Goal: Task Accomplishment & Management: Use online tool/utility

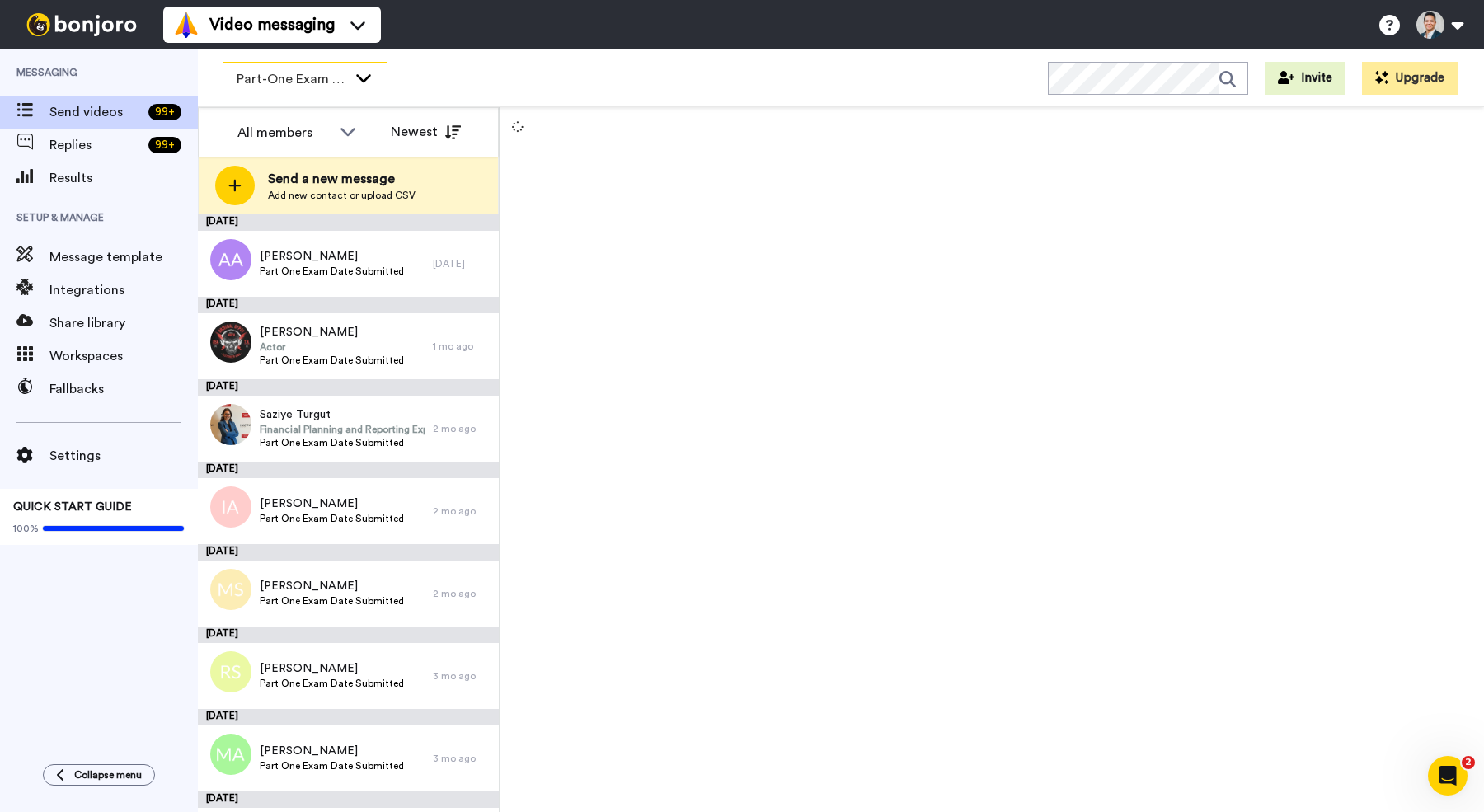
click at [366, 83] on icon at bounding box center [363, 77] width 19 height 17
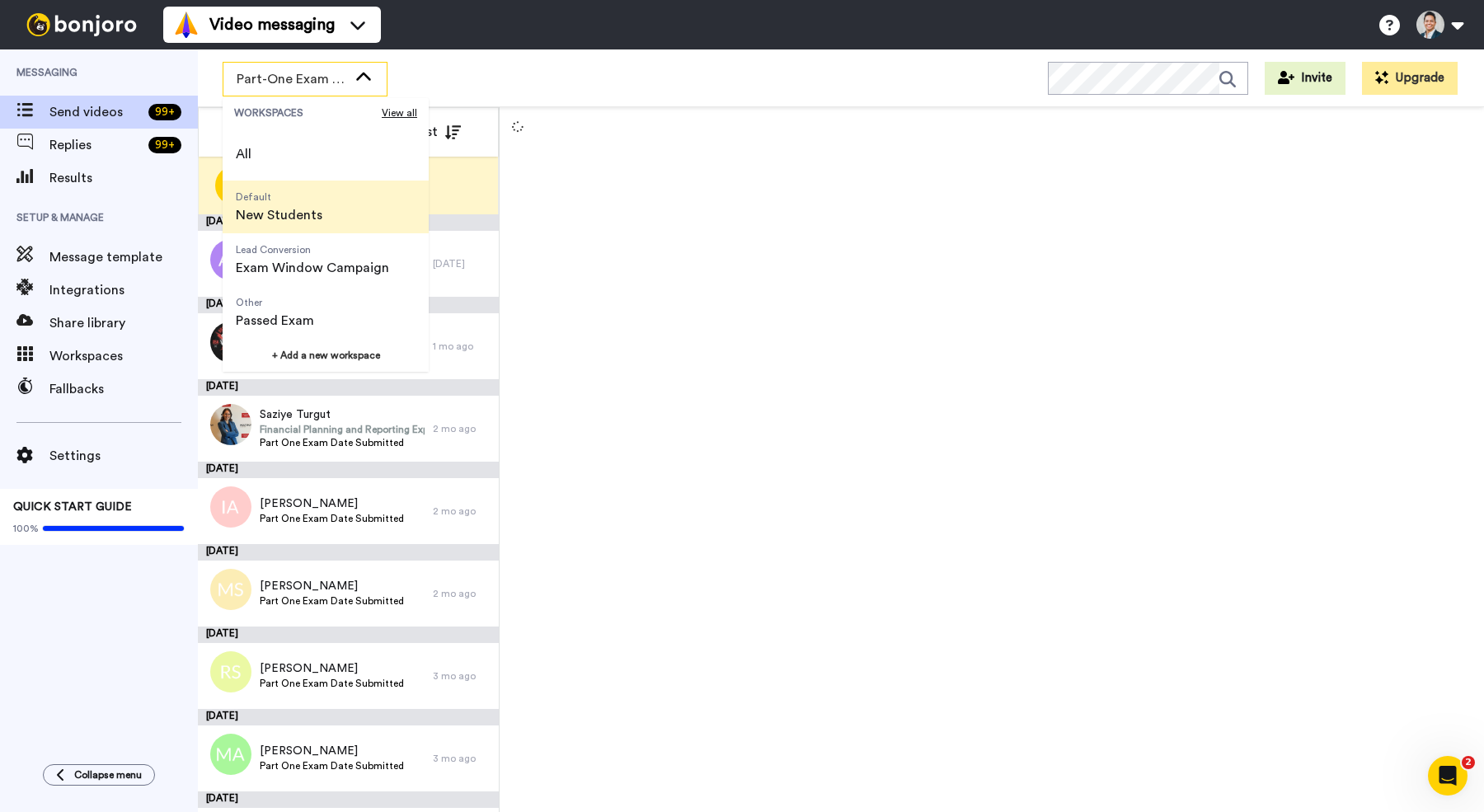
click at [308, 213] on span "New Students" at bounding box center [279, 215] width 87 height 19
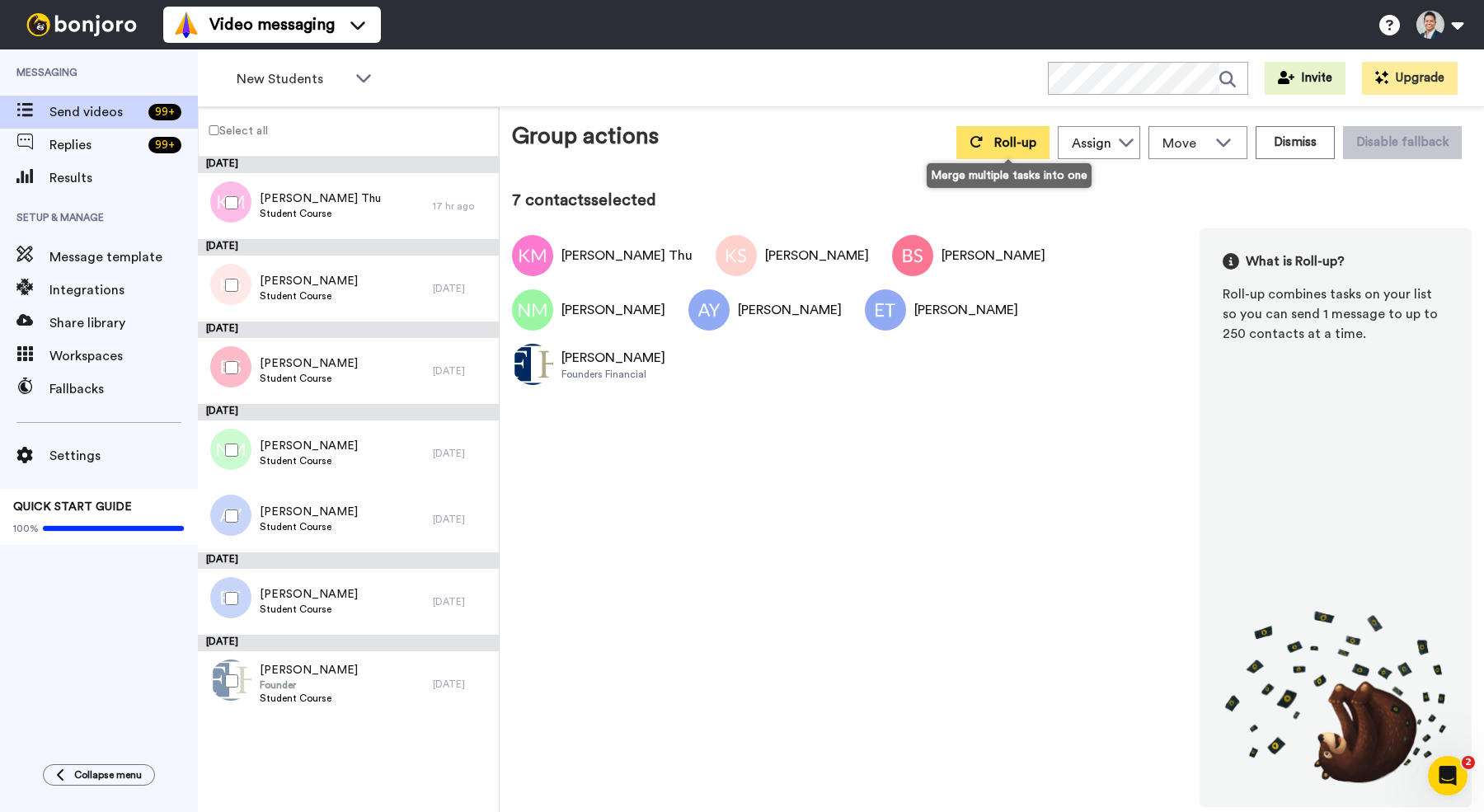
click at [993, 141] on button "Roll-up" at bounding box center [1003, 142] width 93 height 33
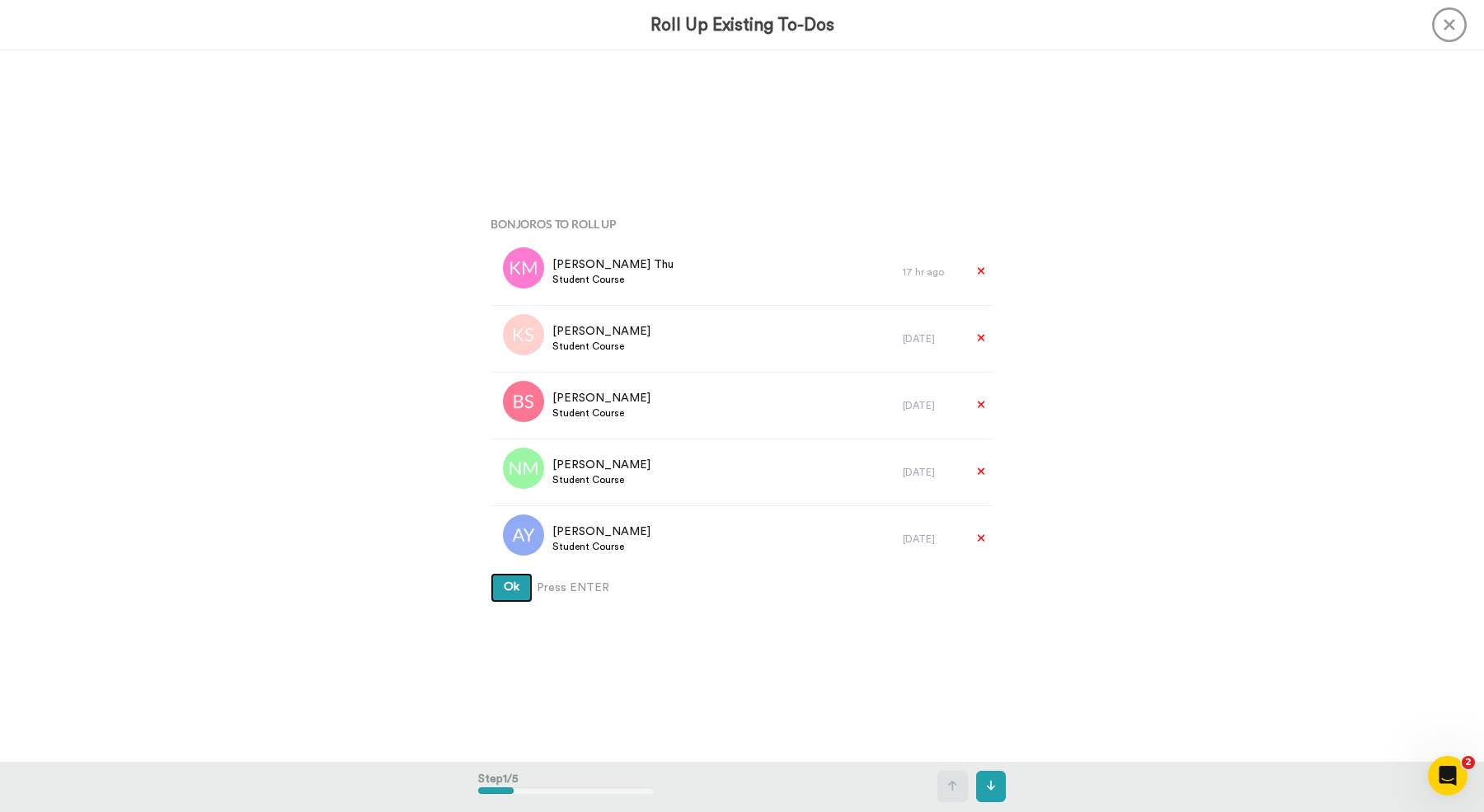
click at [515, 589] on span "Ok" at bounding box center [512, 586] width 16 height 12
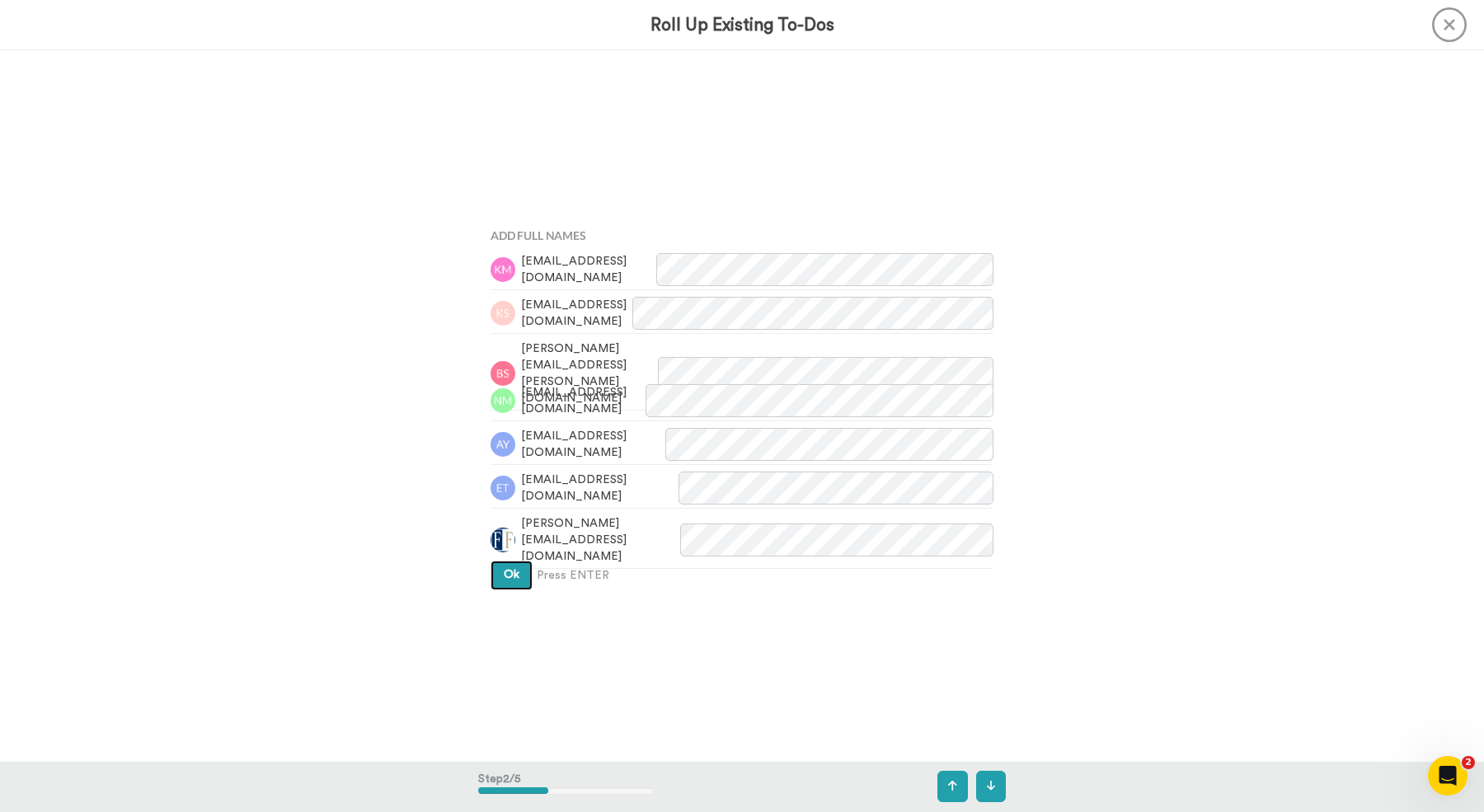
click at [512, 579] on span "Ok" at bounding box center [512, 574] width 16 height 12
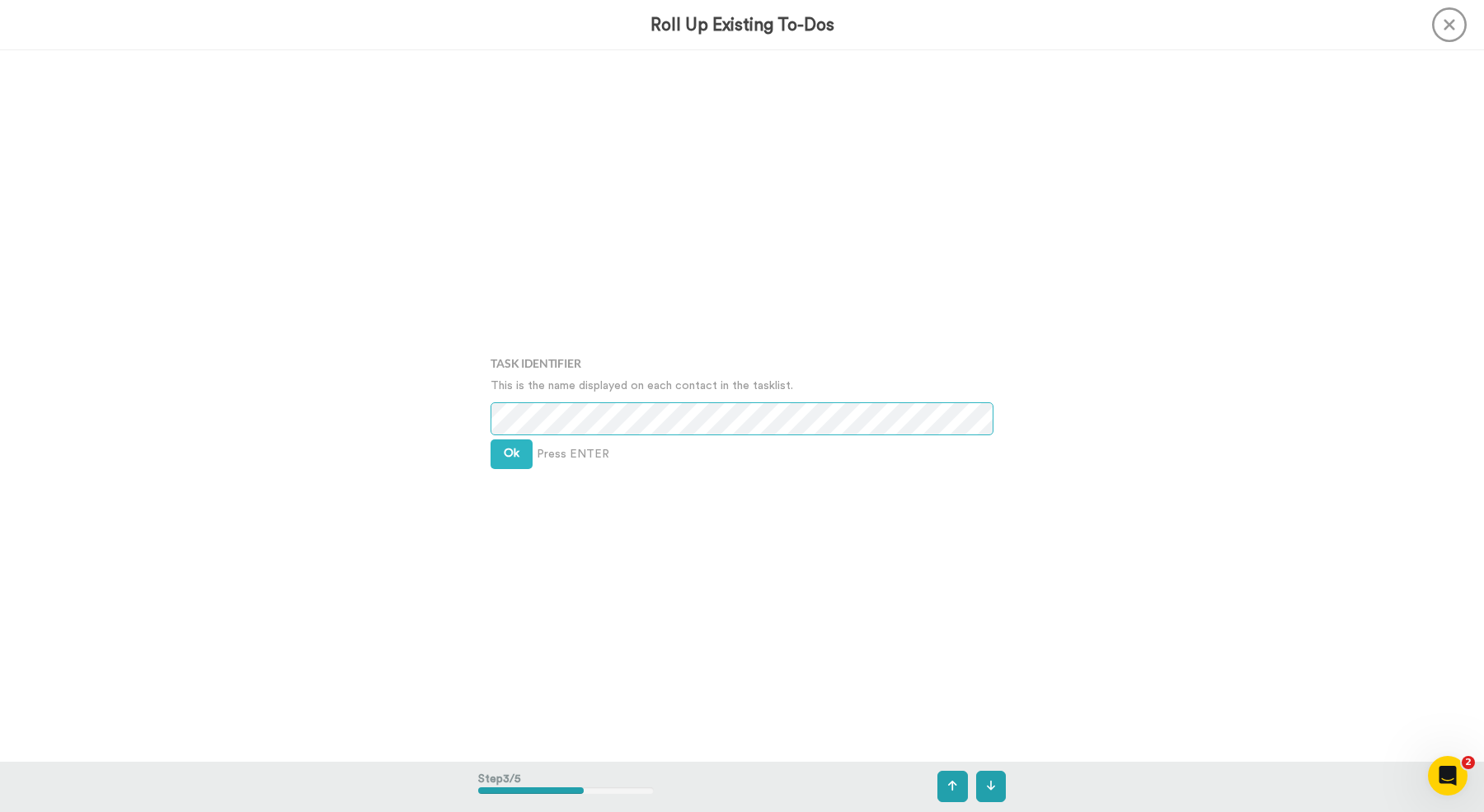
scroll to position [1421, 0]
click at [508, 463] on button "Ok" at bounding box center [511, 451] width 42 height 30
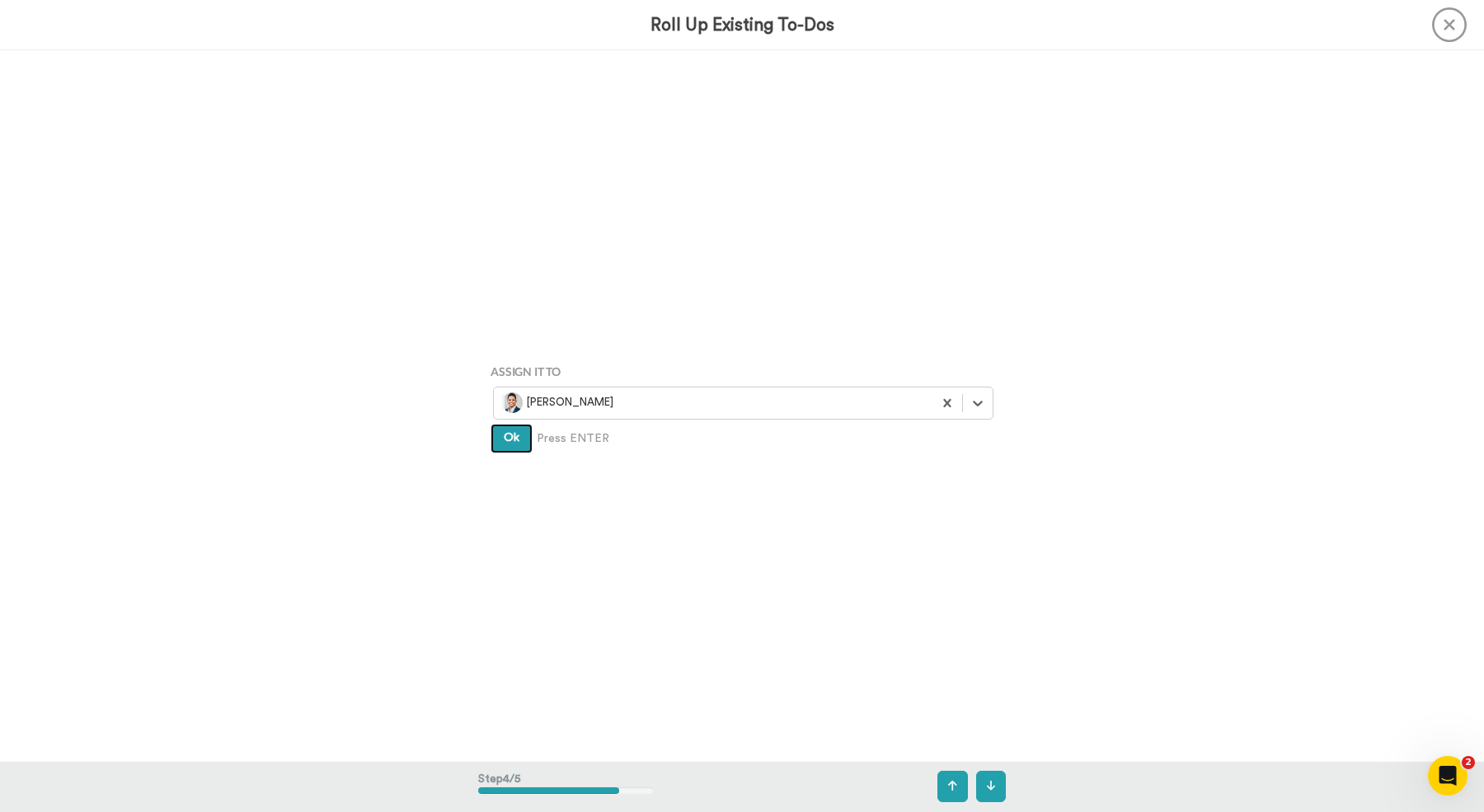
click at [510, 435] on span "Ok" at bounding box center [512, 437] width 16 height 12
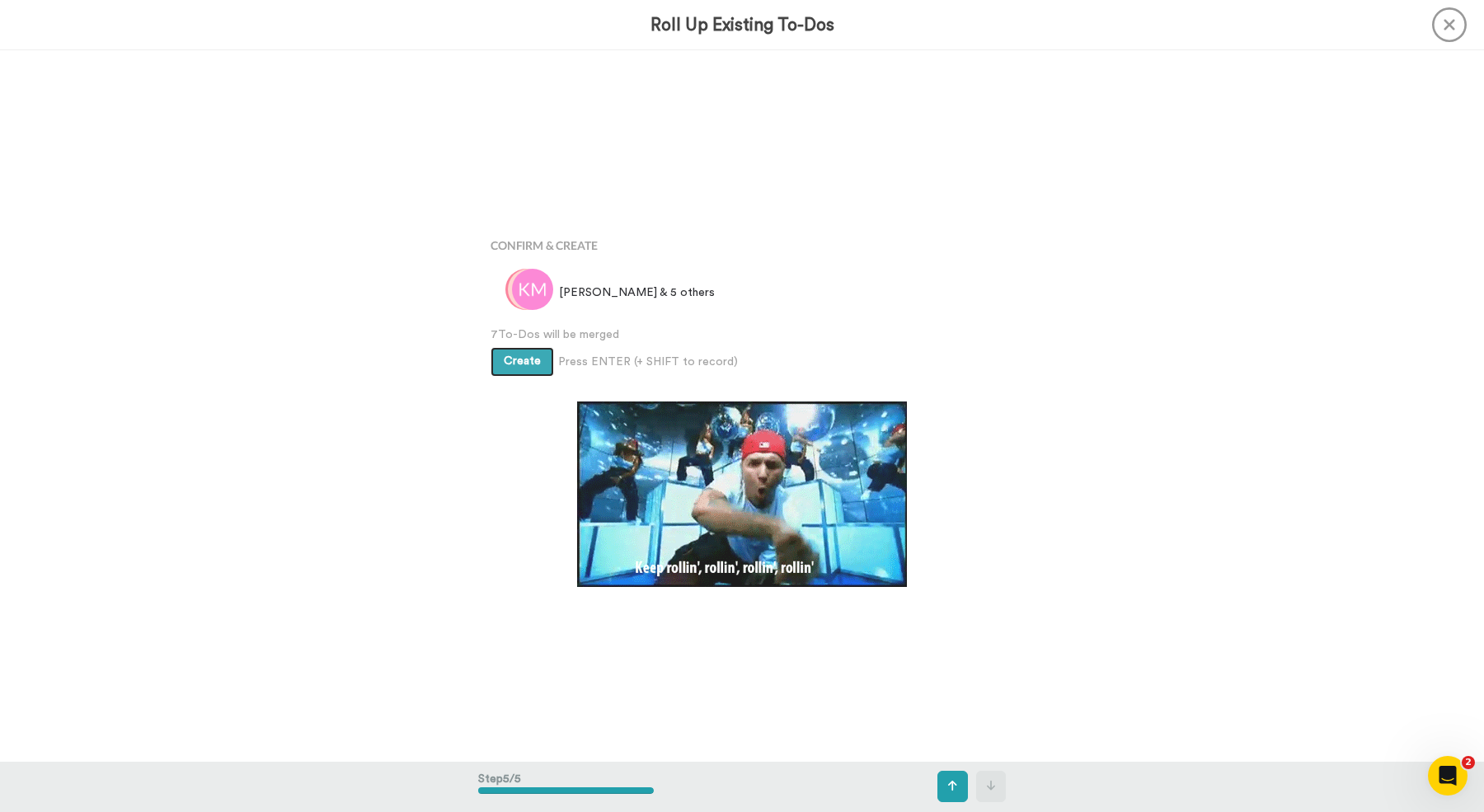
scroll to position [2842, 0]
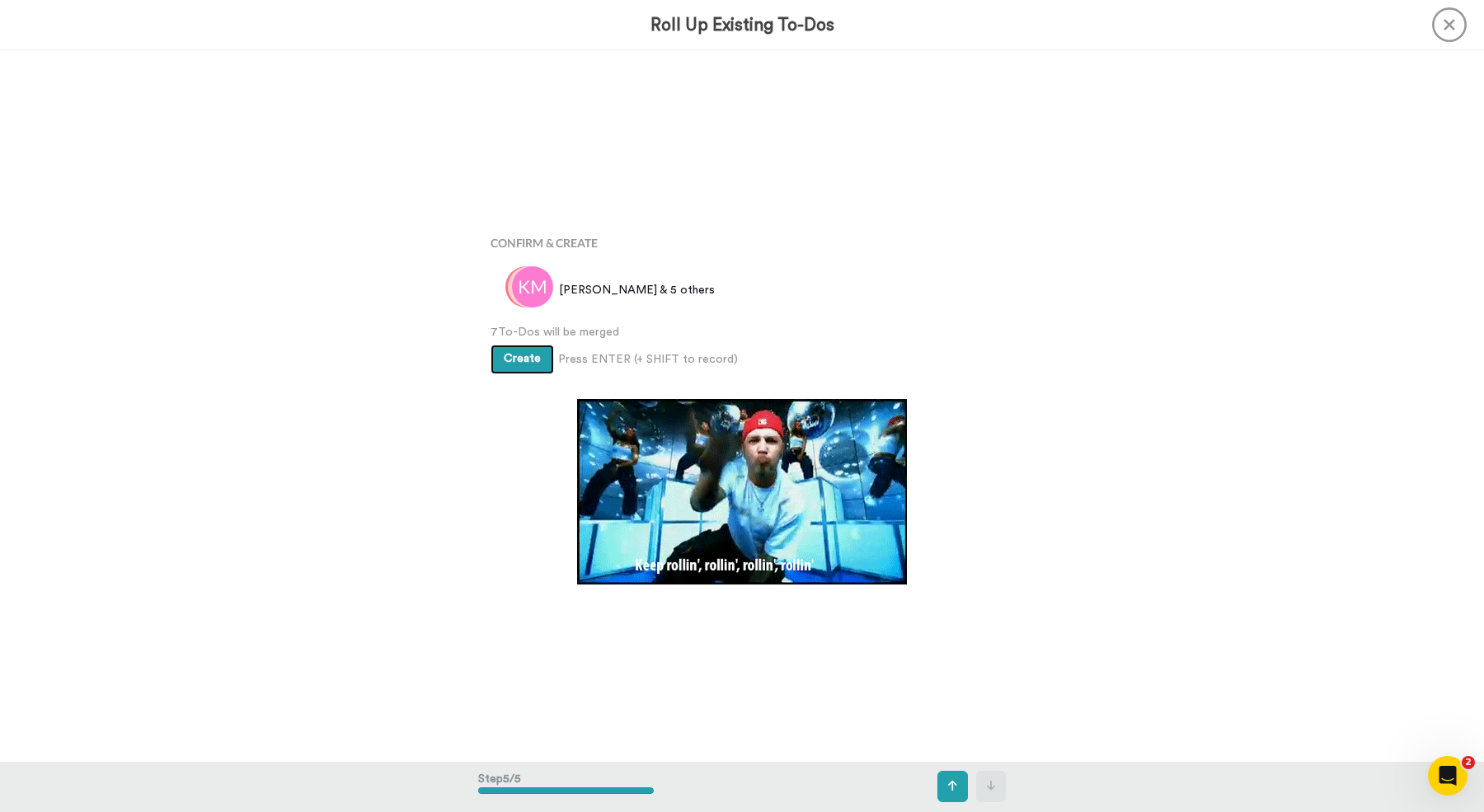
click at [514, 359] on span "Create" at bounding box center [523, 358] width 37 height 12
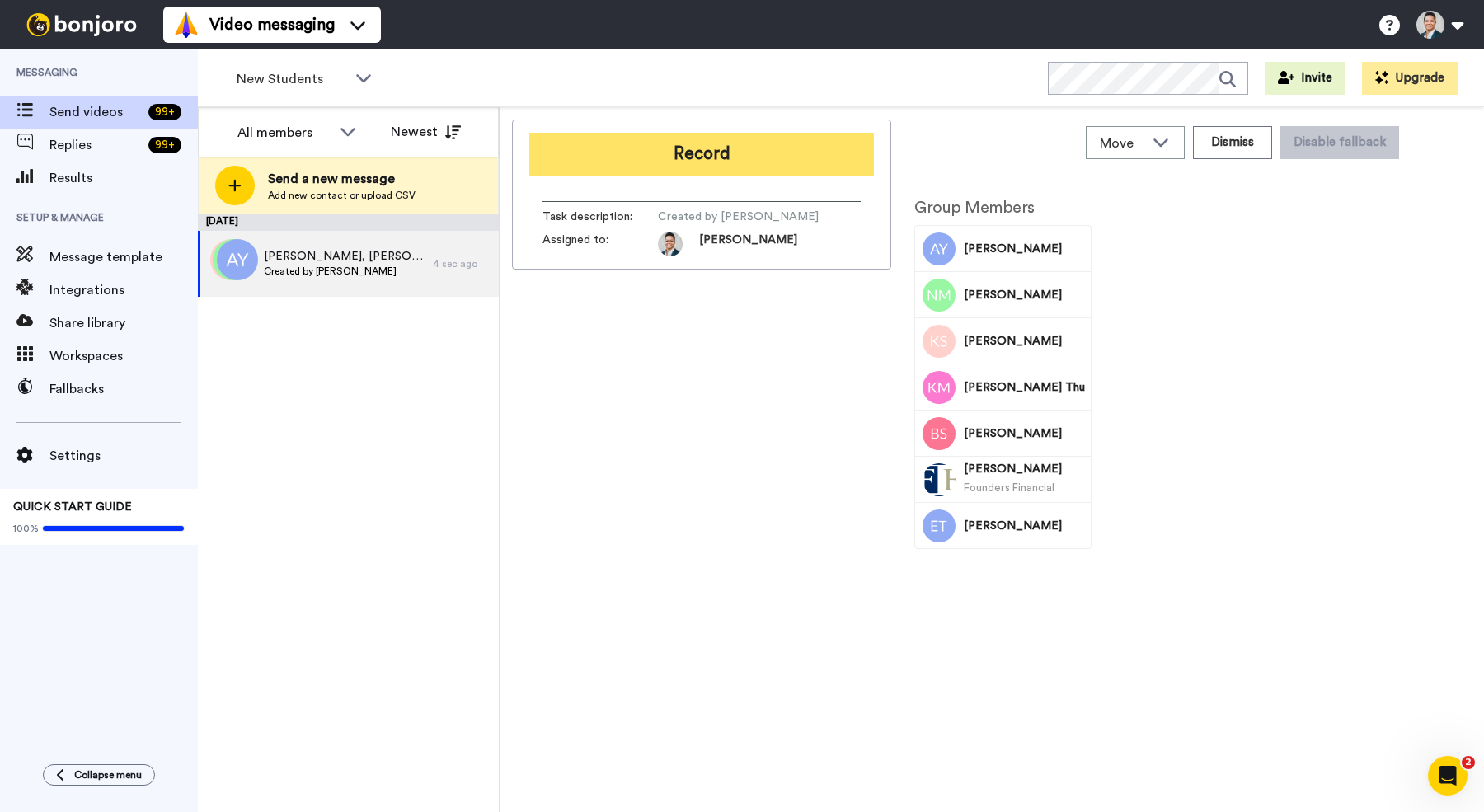
click at [674, 152] on button "Record" at bounding box center [702, 154] width 345 height 43
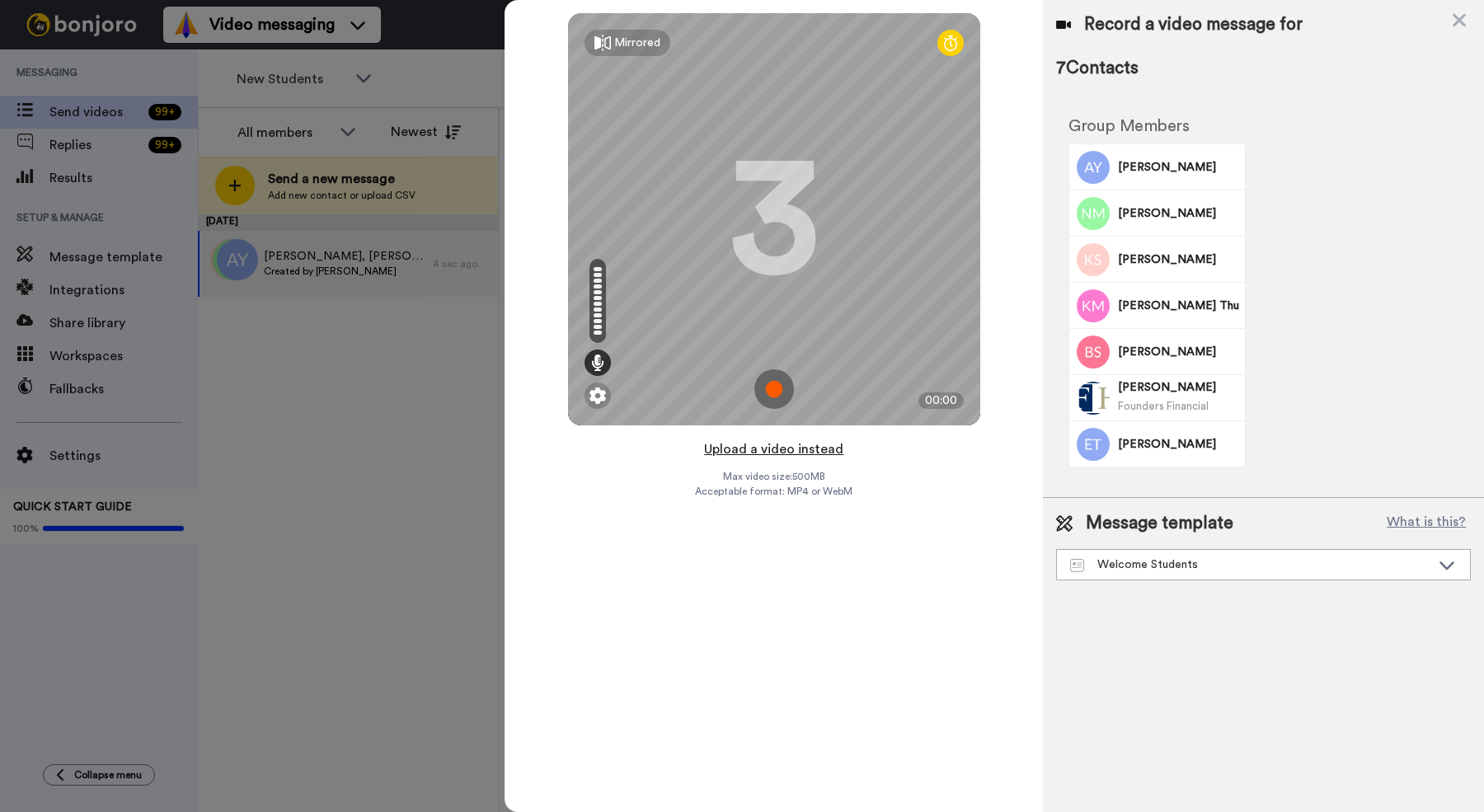
click at [774, 452] on button "Upload a video instead" at bounding box center [773, 449] width 149 height 21
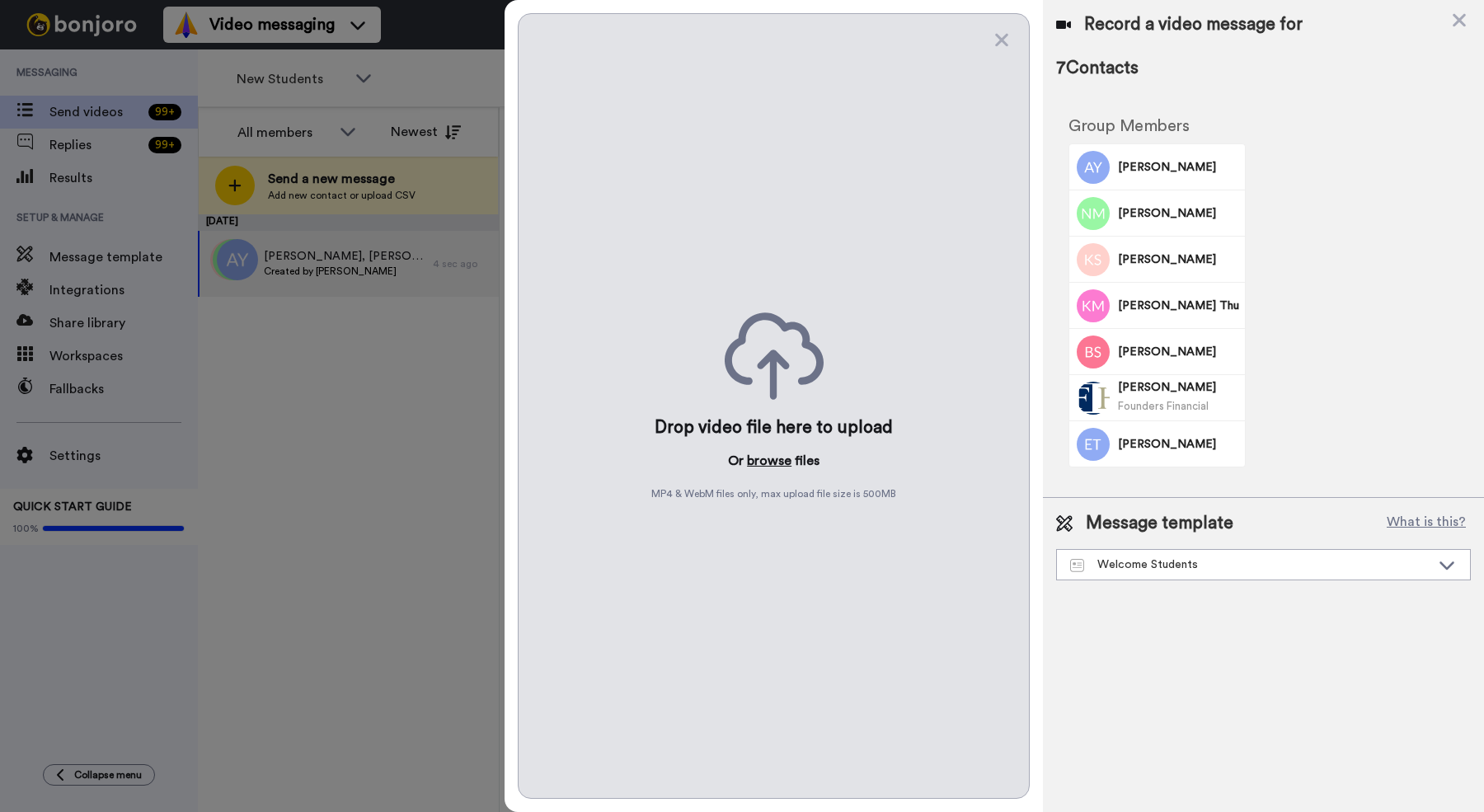
click at [773, 460] on button "browse" at bounding box center [769, 460] width 44 height 19
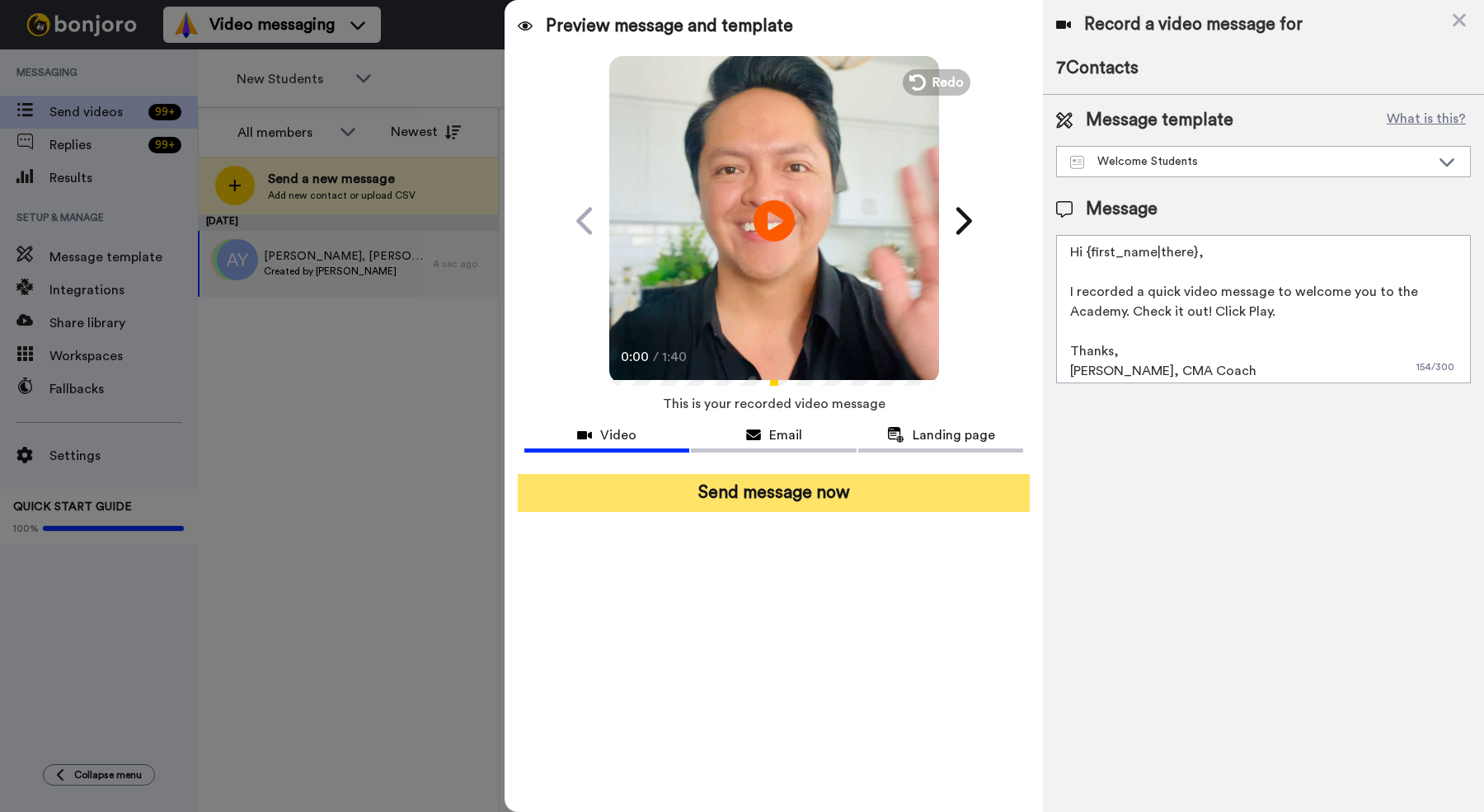
click at [786, 507] on button "Send message now" at bounding box center [773, 492] width 512 height 38
